Goal: Transaction & Acquisition: Purchase product/service

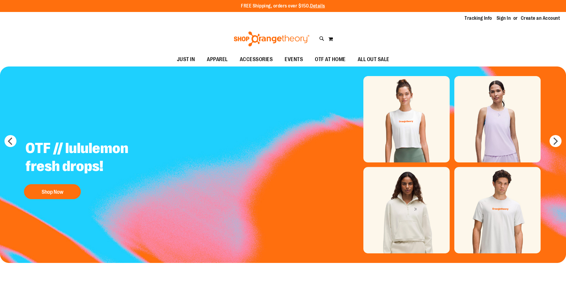
click at [502, 15] on div "Tracking Info Sign In Return to Procurement Create an Account" at bounding box center [283, 18] width 566 height 13
click at [502, 18] on link "Sign In" at bounding box center [503, 18] width 14 height 7
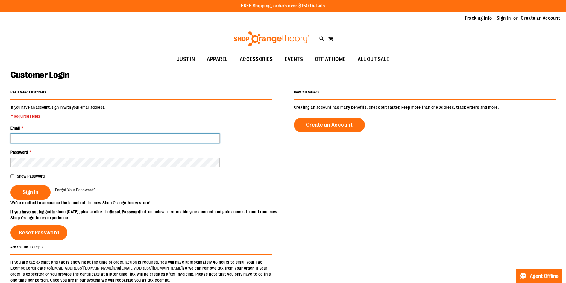
click at [34, 138] on input "Email *" at bounding box center [114, 138] width 209 height 10
drag, startPoint x: 49, startPoint y: 139, endPoint x: 40, endPoint y: 137, distance: 9.7
click at [40, 137] on input "**********" at bounding box center [114, 138] width 209 height 10
type input "**********"
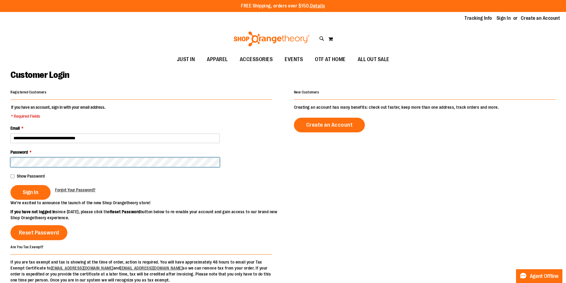
click at [10, 185] on button "Sign In" at bounding box center [30, 192] width 40 height 15
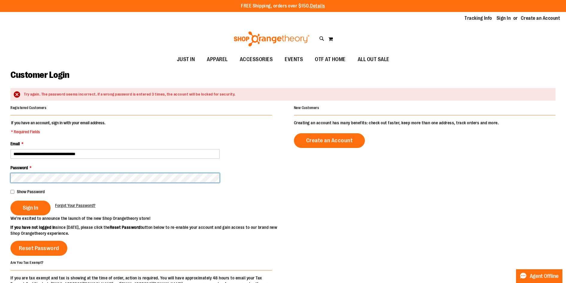
click at [10, 200] on button "Sign In" at bounding box center [30, 207] width 40 height 15
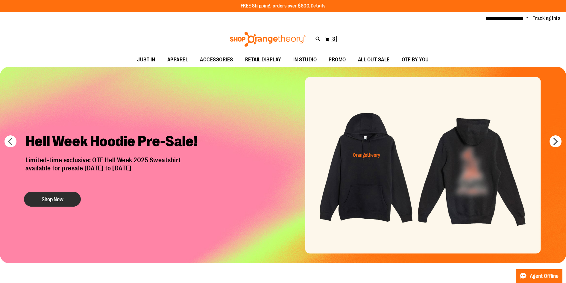
click at [55, 198] on button "Shop Now" at bounding box center [52, 199] width 57 height 15
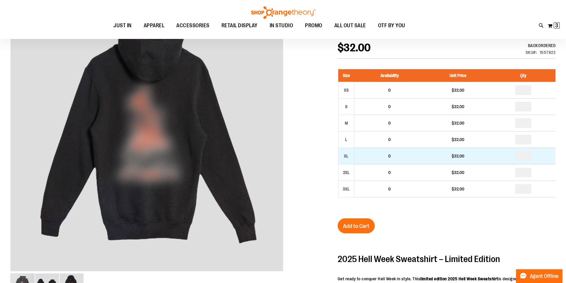
scroll to position [89, 0]
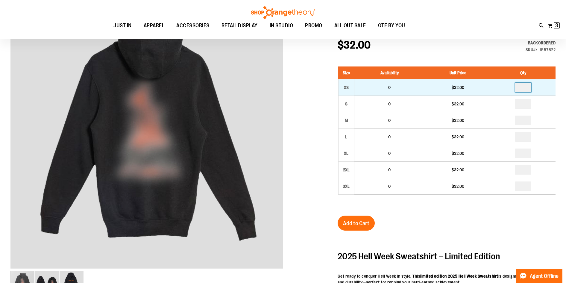
click at [525, 88] on input "number" at bounding box center [523, 88] width 16 height 10
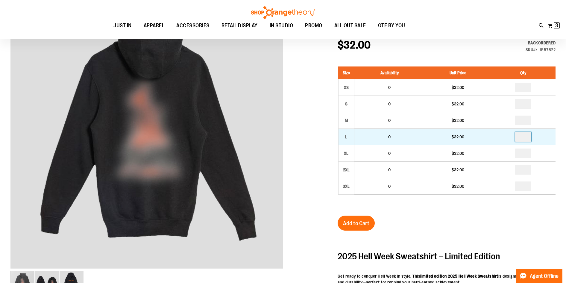
type input "*"
drag, startPoint x: 526, startPoint y: 138, endPoint x: 523, endPoint y: 138, distance: 3.1
click at [523, 138] on input "number" at bounding box center [523, 137] width 16 height 10
type input "*"
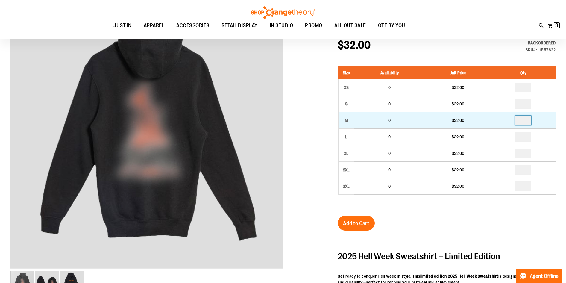
click at [526, 121] on input "number" at bounding box center [523, 121] width 16 height 10
type input "*"
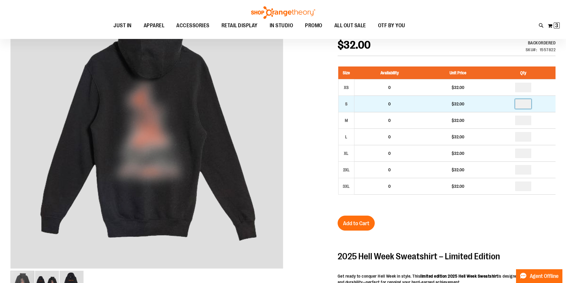
click at [526, 105] on input "number" at bounding box center [523, 104] width 16 height 10
type input "*"
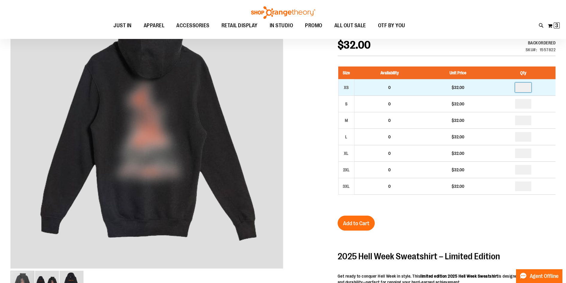
click at [524, 89] on input "number" at bounding box center [523, 88] width 16 height 10
type input "*"
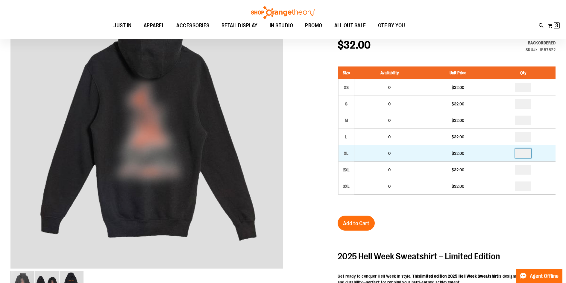
drag, startPoint x: 521, startPoint y: 155, endPoint x: 530, endPoint y: 156, distance: 8.8
click at [521, 154] on input "number" at bounding box center [523, 153] width 16 height 10
type input "*"
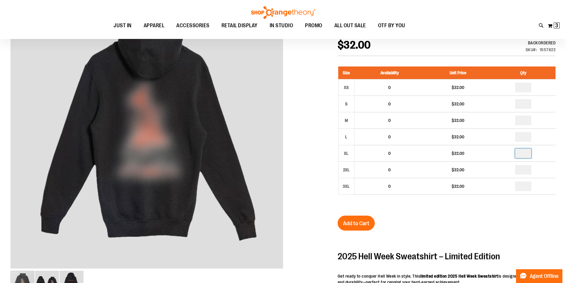
click at [448, 220] on div "2025 Unisex Hell Week Hooded Sweatshirt $32.00 Backordered Only %1 left SKU 155…" at bounding box center [447, 233] width 218 height 416
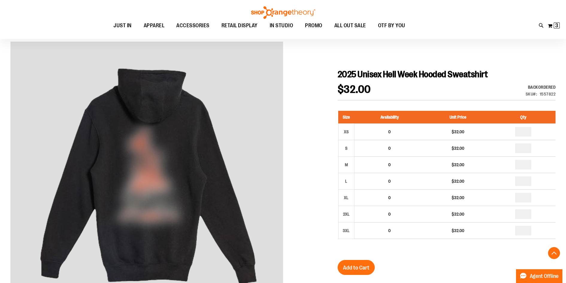
scroll to position [30, 0]
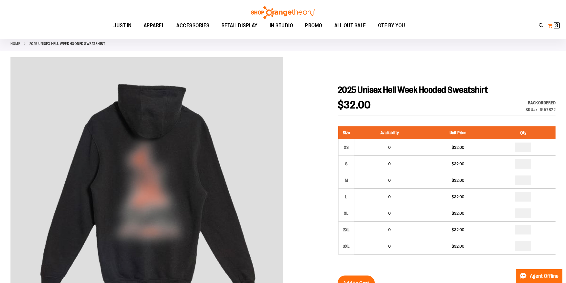
click at [554, 22] on span "3 3 items" at bounding box center [557, 25] width 6 height 6
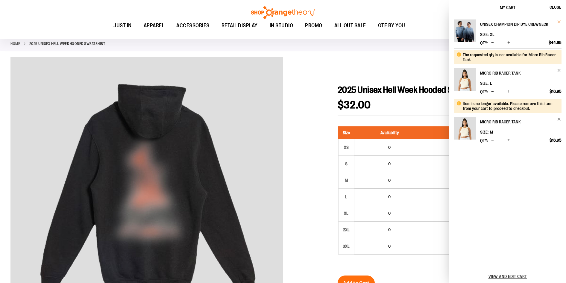
click at [559, 21] on span "Remove item" at bounding box center [559, 21] width 4 height 4
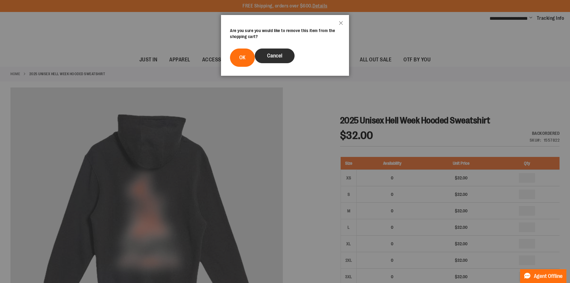
click at [278, 59] on button "Cancel" at bounding box center [275, 55] width 40 height 15
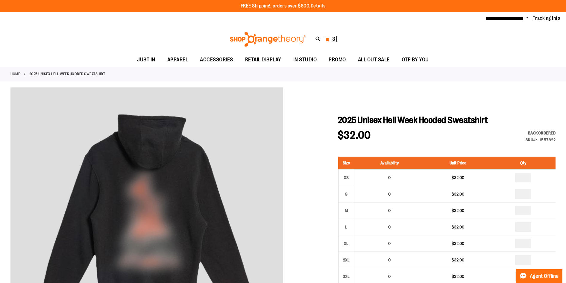
click at [332, 39] on span "3 3 items" at bounding box center [334, 39] width 6 height 6
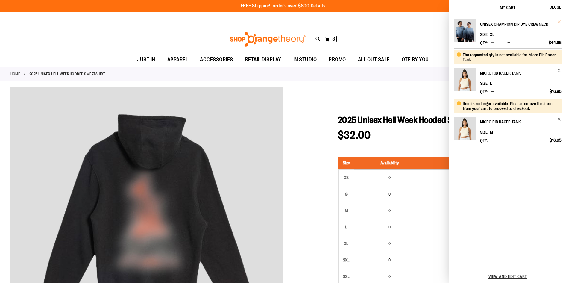
click at [559, 22] on span "Remove item" at bounding box center [559, 21] width 4 height 4
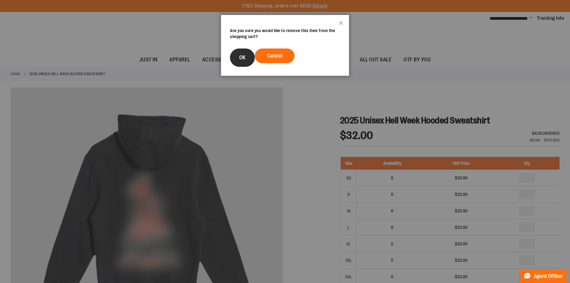
click at [244, 58] on span "OK" at bounding box center [242, 57] width 6 height 6
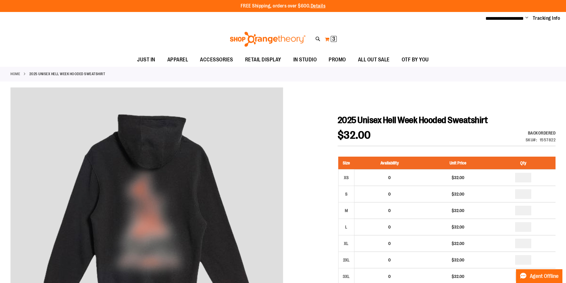
click at [329, 40] on button "My Cart 3 3 items" at bounding box center [330, 39] width 13 height 10
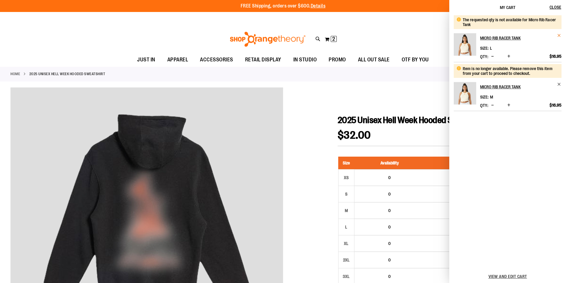
click at [558, 37] on span "Remove item" at bounding box center [559, 35] width 4 height 4
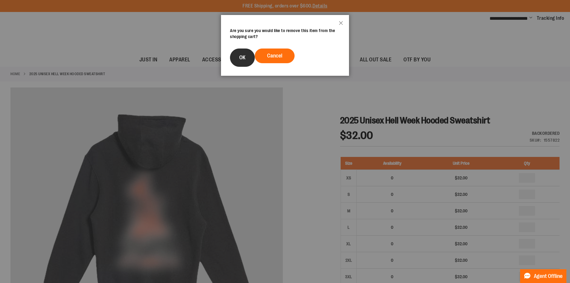
click at [241, 54] on span "OK" at bounding box center [242, 57] width 6 height 6
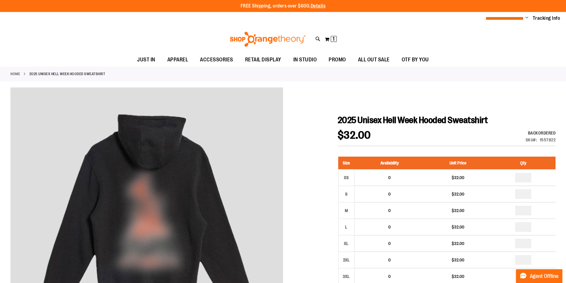
click at [522, 18] on span "**********" at bounding box center [504, 18] width 38 height 4
click at [331, 40] on span "1 1 items" at bounding box center [334, 39] width 6 height 6
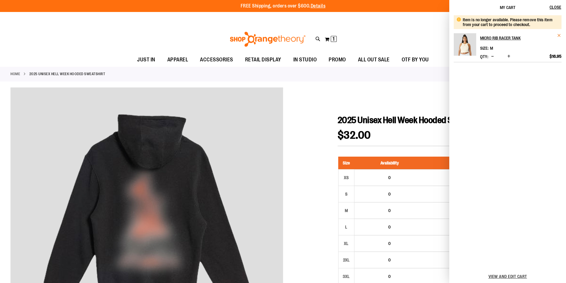
click at [557, 35] on span "Remove item" at bounding box center [559, 35] width 4 height 4
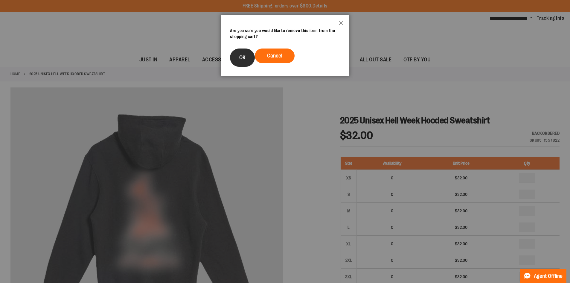
click at [238, 60] on button "OK" at bounding box center [242, 57] width 25 height 18
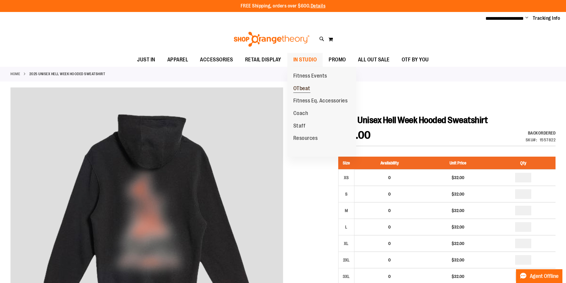
click at [303, 87] on span "OTbeat" at bounding box center [301, 88] width 17 height 7
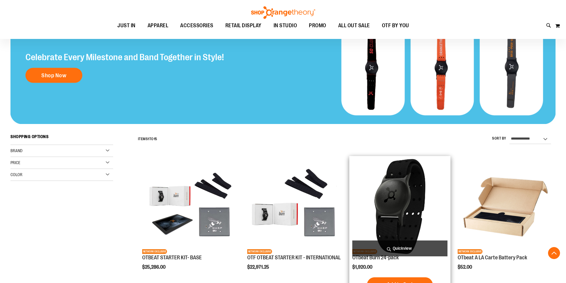
scroll to position [179, 0]
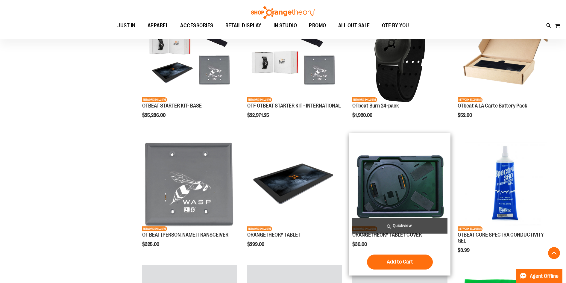
scroll to position [179, 0]
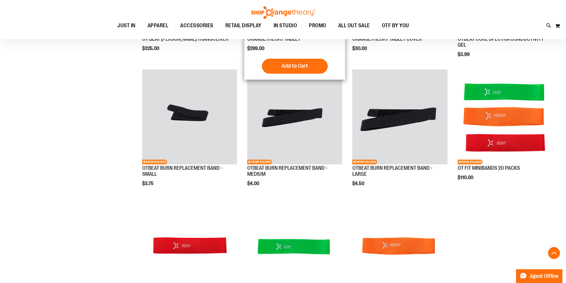
scroll to position [360, 0]
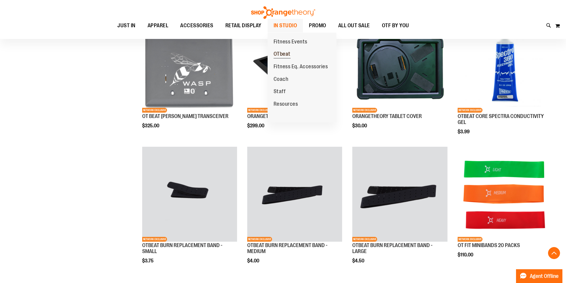
click at [281, 55] on span "OTbeat" at bounding box center [282, 54] width 17 height 7
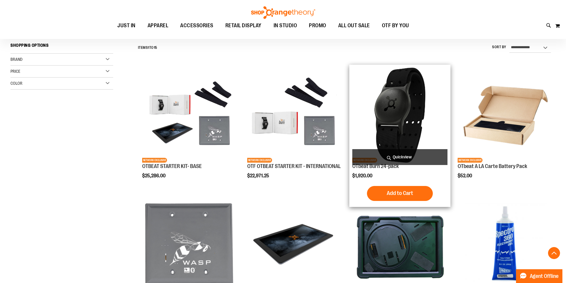
scroll to position [180, 0]
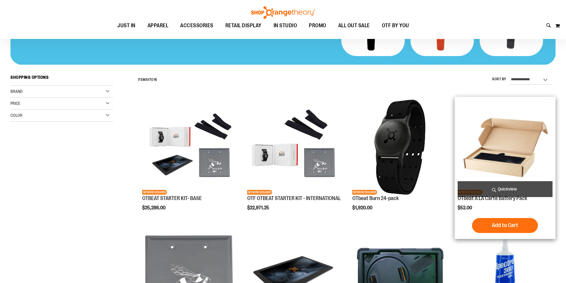
scroll to position [149, 0]
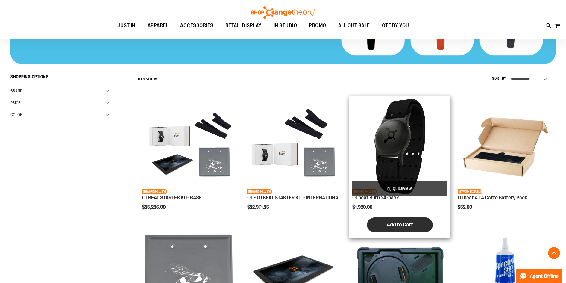
click at [396, 227] on span "Add to Cart" at bounding box center [400, 224] width 26 height 7
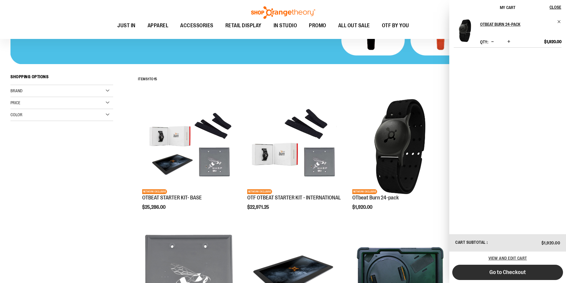
click at [503, 275] on button "Go to Checkout" at bounding box center [507, 272] width 111 height 15
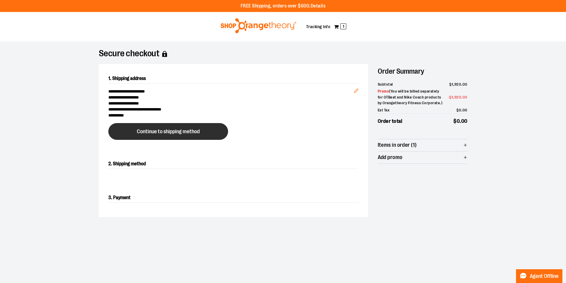
click at [200, 127] on button "Continue to shipping method" at bounding box center [168, 131] width 120 height 17
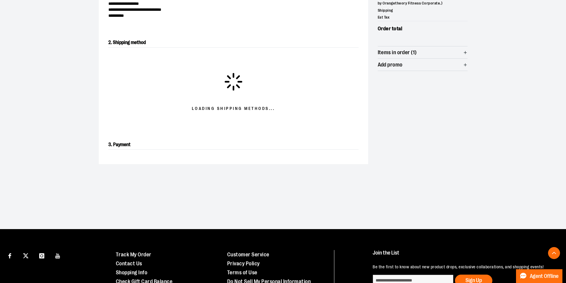
scroll to position [102, 0]
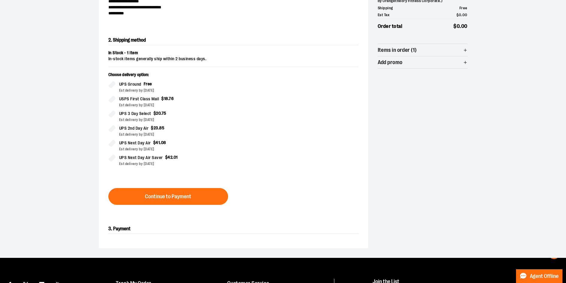
click at [150, 194] on span "Continue to Payment" at bounding box center [168, 197] width 46 height 6
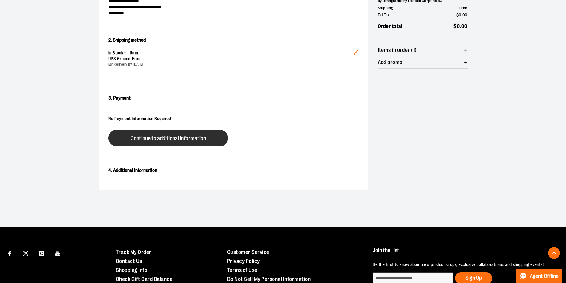
click at [181, 140] on span "Continue to additional information" at bounding box center [167, 139] width 75 height 6
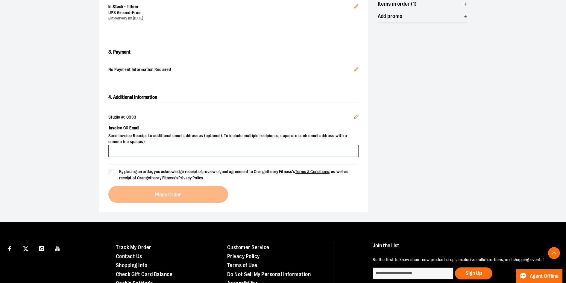
scroll to position [150, 0]
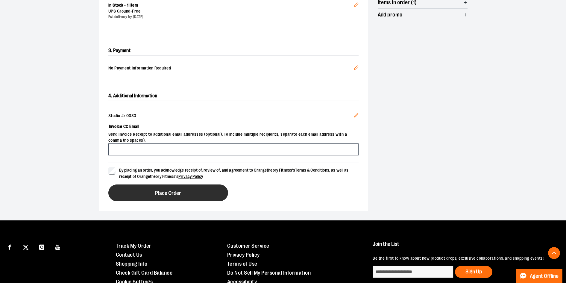
click at [192, 197] on button "Place Order" at bounding box center [168, 192] width 120 height 17
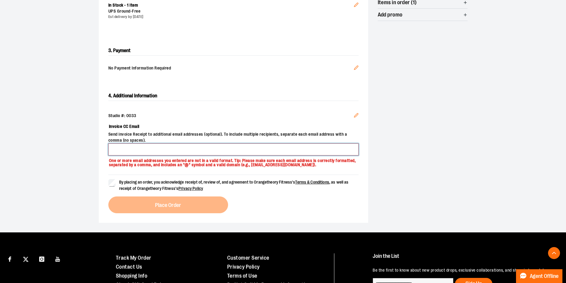
click at [167, 153] on input "Invoice CC Email" at bounding box center [233, 149] width 250 height 12
type input "**********"
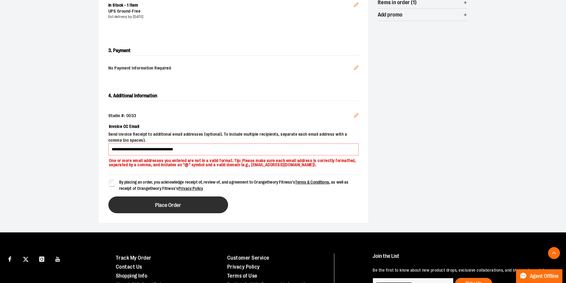
click at [154, 200] on button "Place Order" at bounding box center [168, 204] width 120 height 17
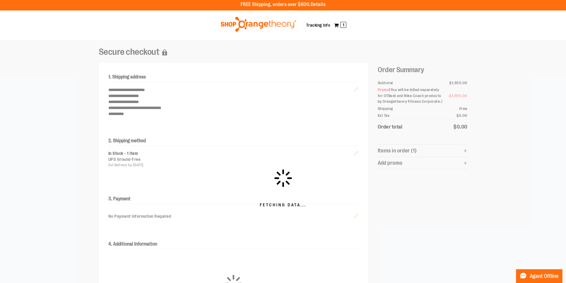
scroll to position [0, 0]
